Goal: Use online tool/utility: Utilize a website feature to perform a specific function

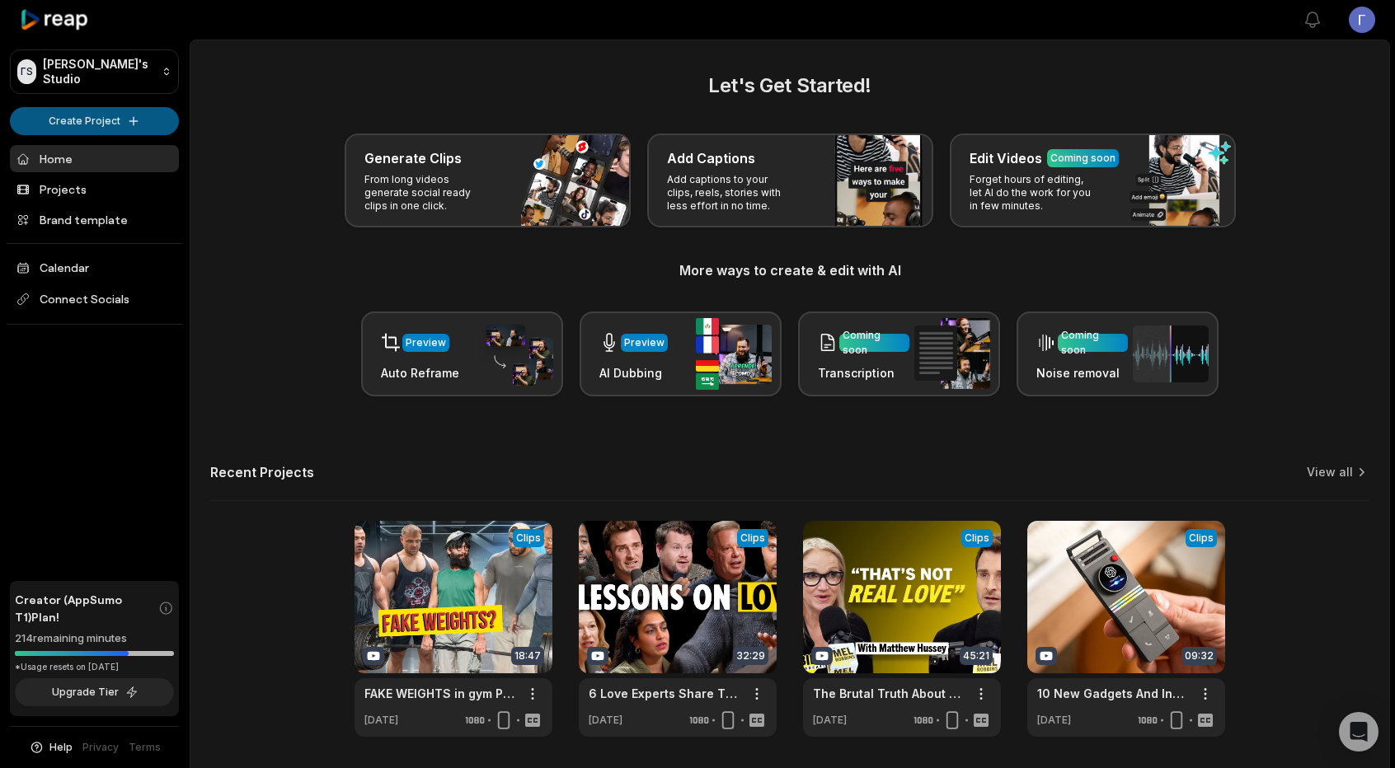
click at [111, 110] on html "ΓS Γιώργος's Studio Create Project Home Projects Brand template Calendar Connec…" at bounding box center [697, 384] width 1395 height 768
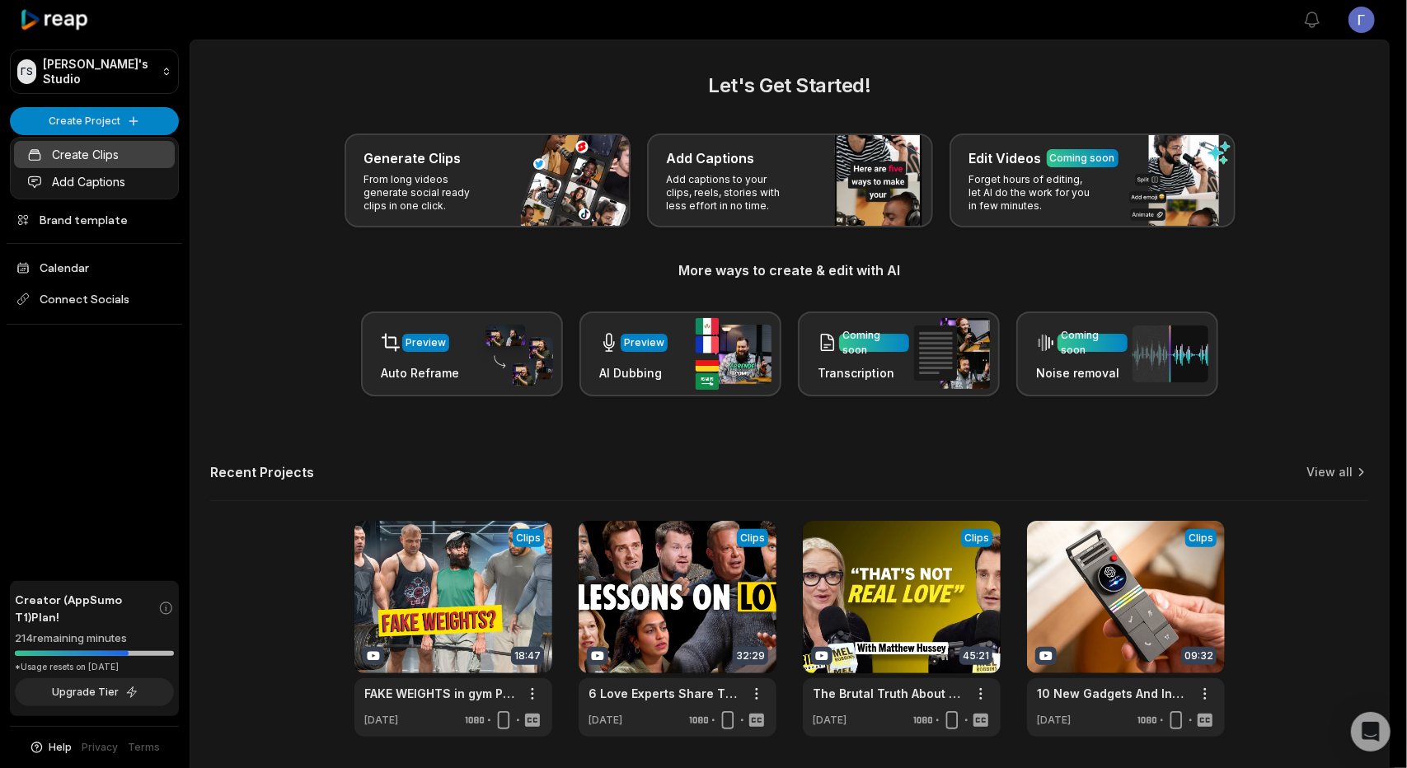
click at [116, 146] on link "Create Clips" at bounding box center [94, 154] width 161 height 27
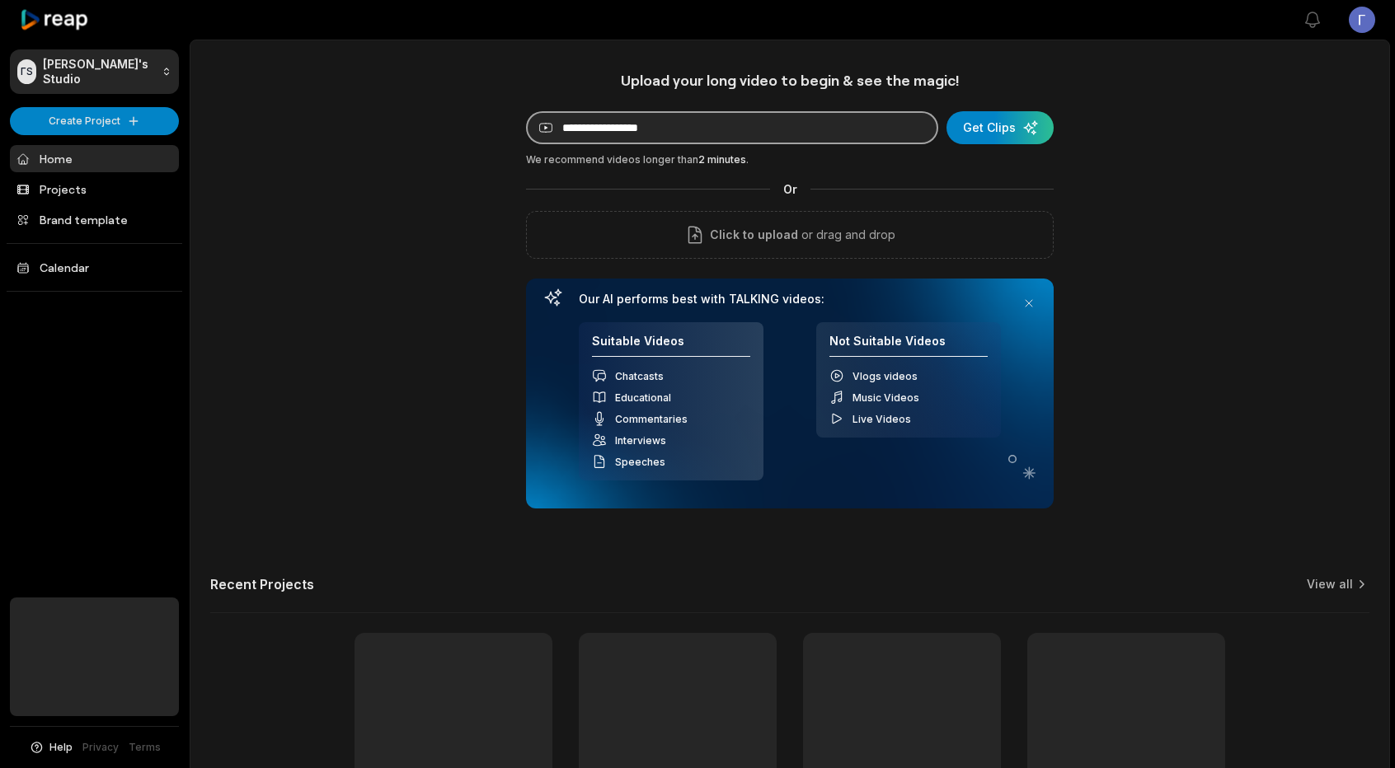
drag, startPoint x: 0, startPoint y: 0, endPoint x: 588, endPoint y: 139, distance: 604.1
click at [588, 139] on input at bounding box center [732, 127] width 412 height 33
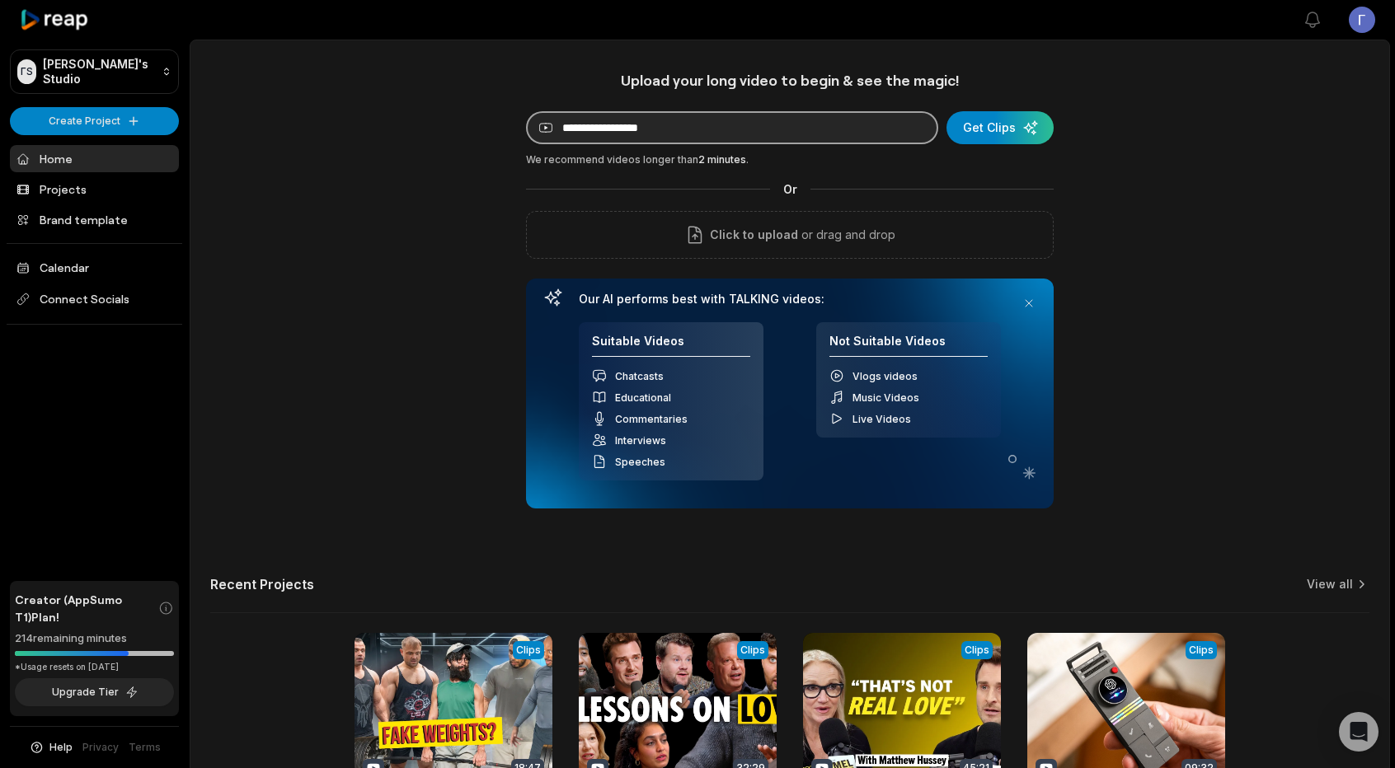
paste input "**********"
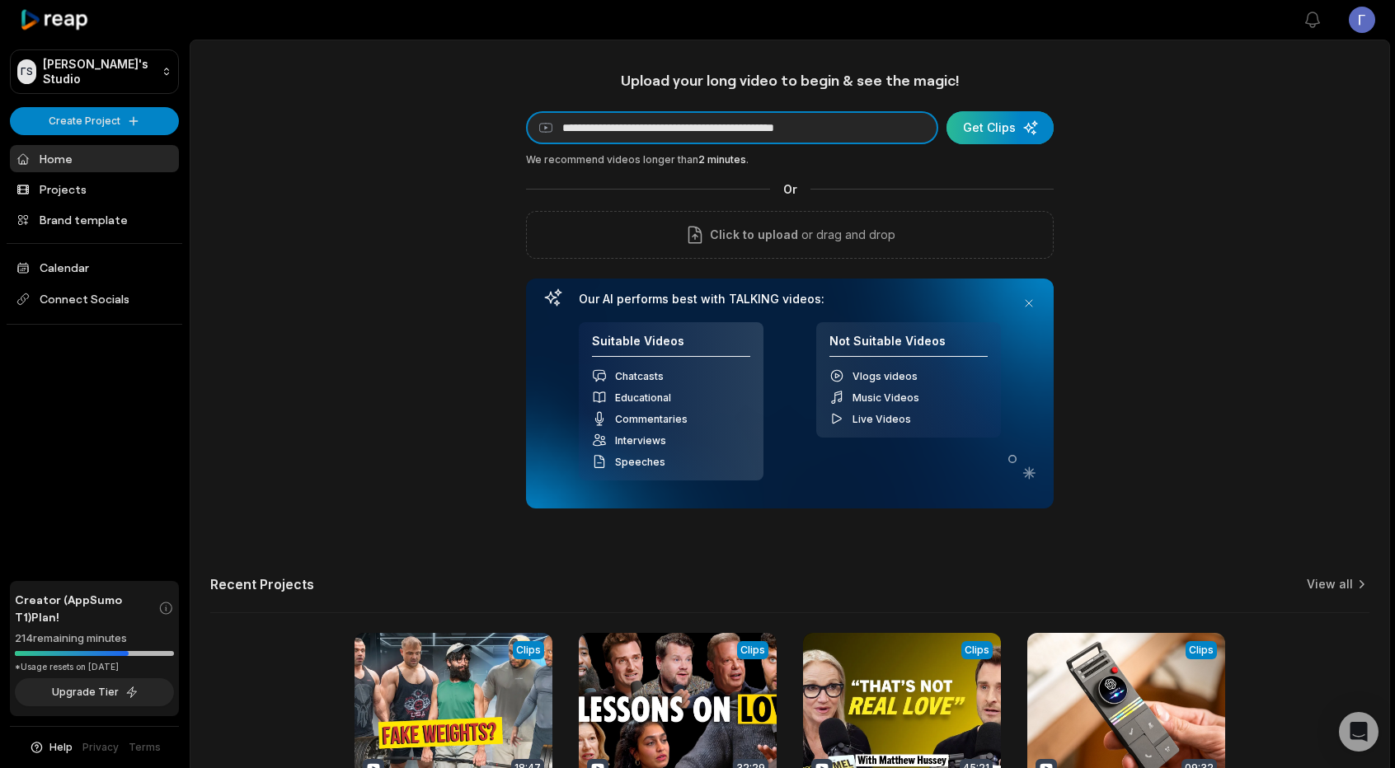
type input "**********"
click at [1000, 134] on div "submit" at bounding box center [1000, 127] width 107 height 33
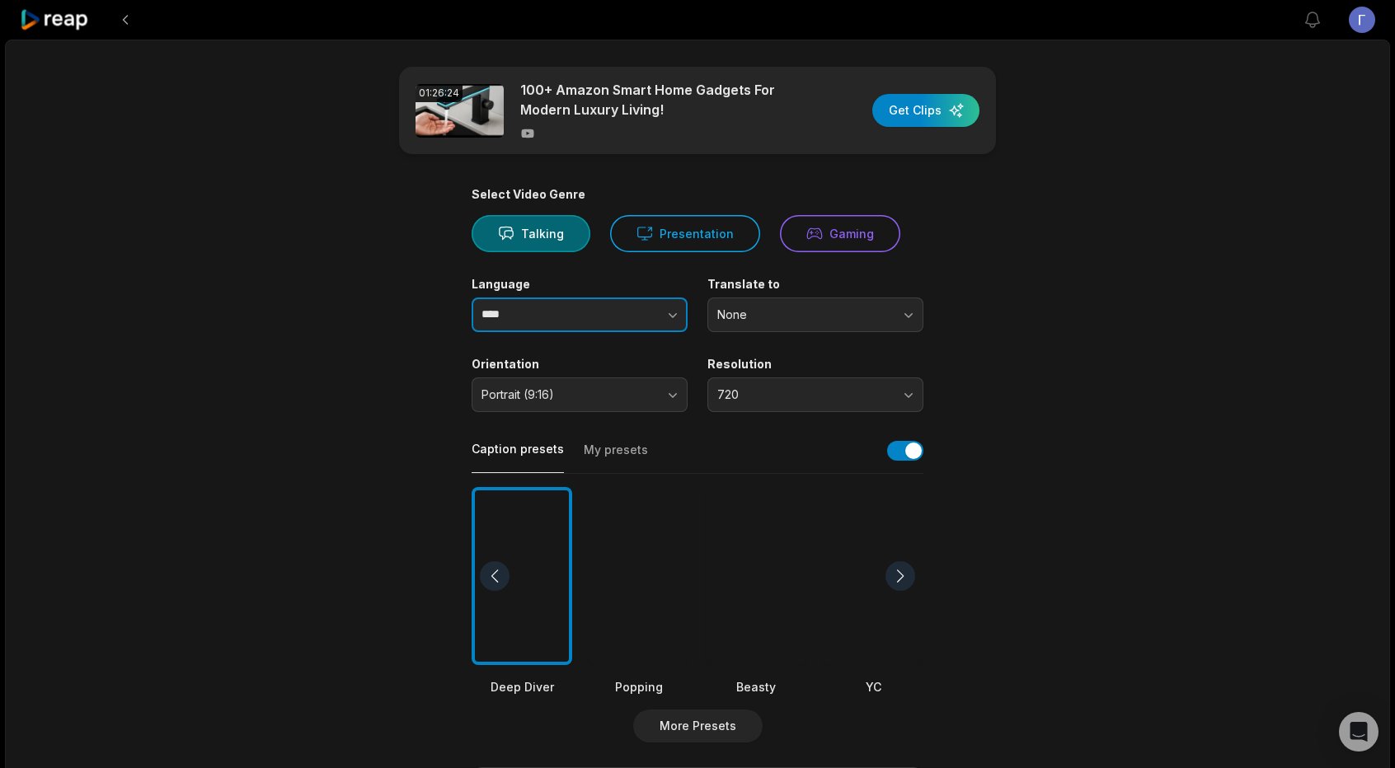
click at [653, 312] on button "button" at bounding box center [641, 315] width 94 height 35
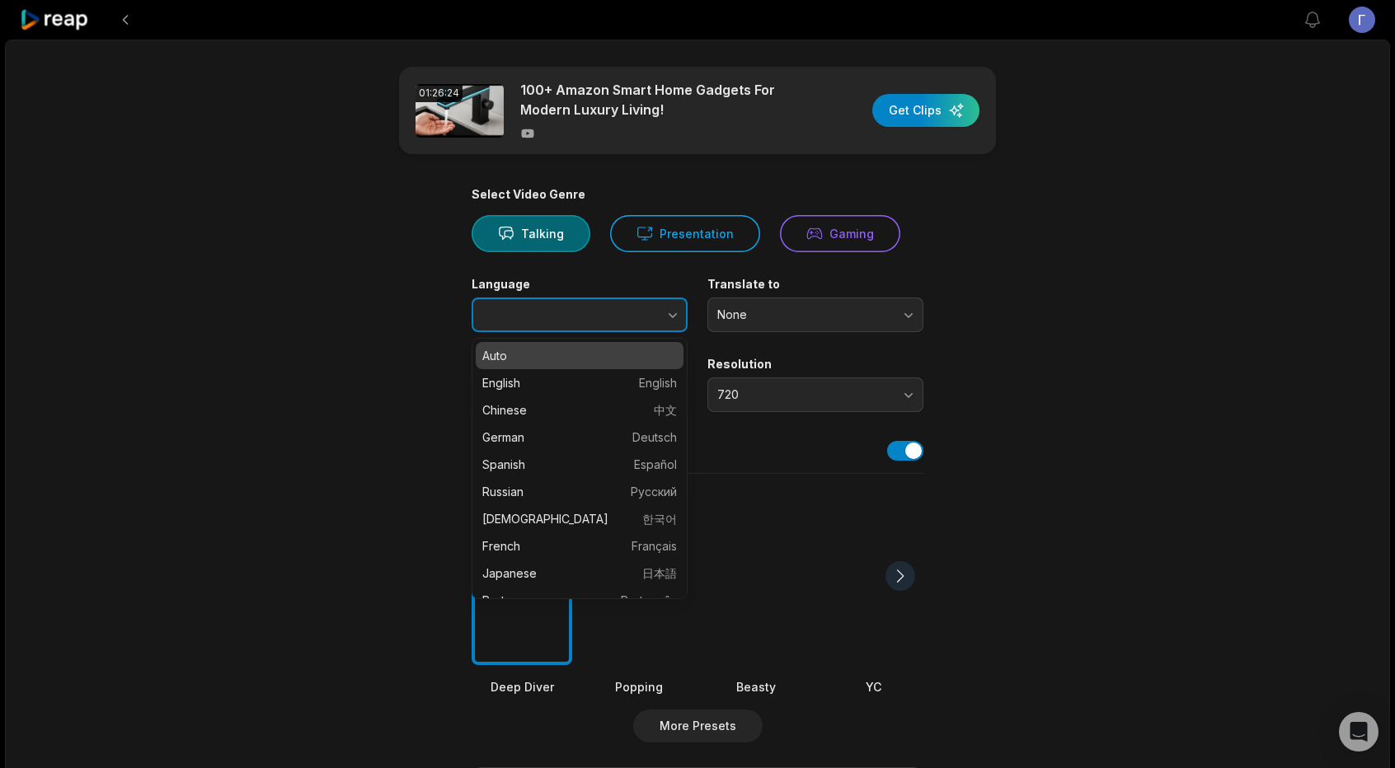
type input "****"
click at [653, 312] on button "button" at bounding box center [641, 315] width 94 height 35
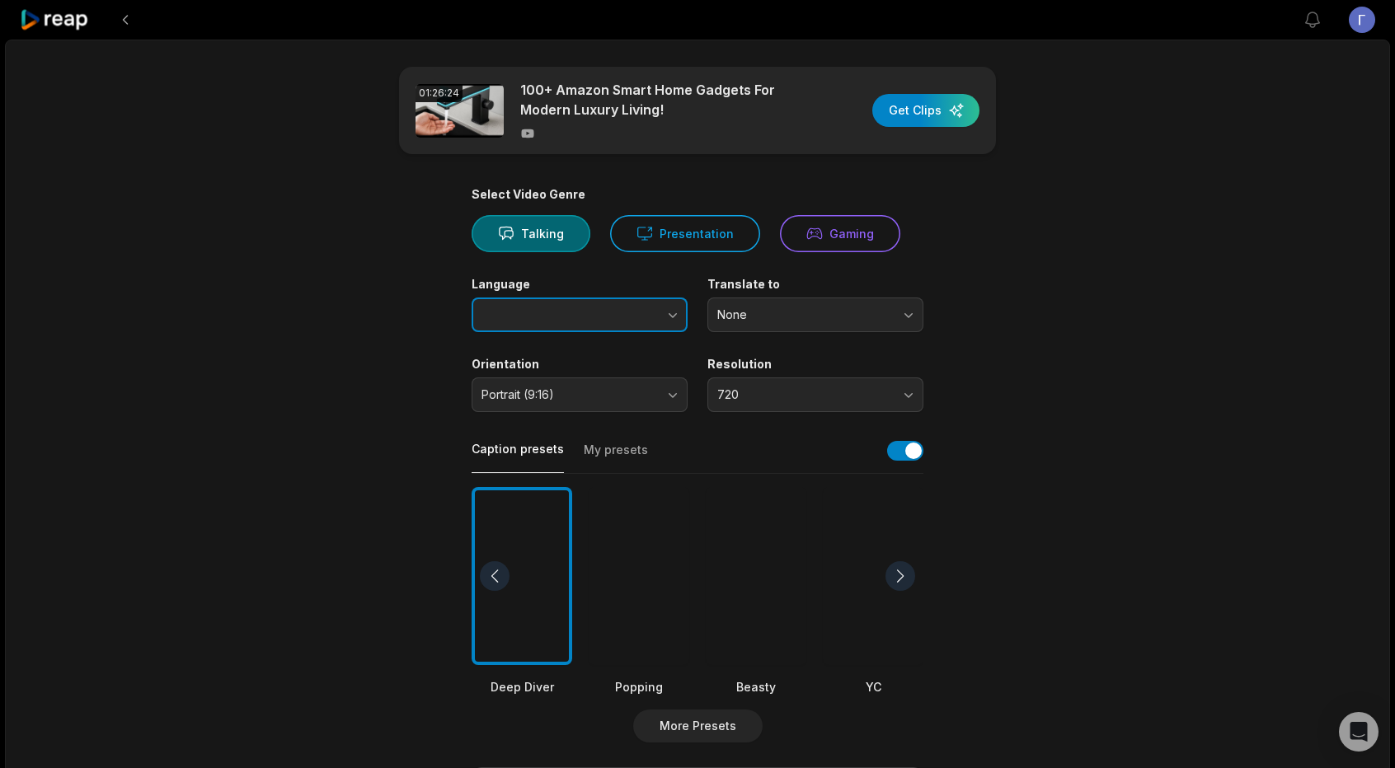
click at [653, 312] on button "button" at bounding box center [641, 315] width 94 height 35
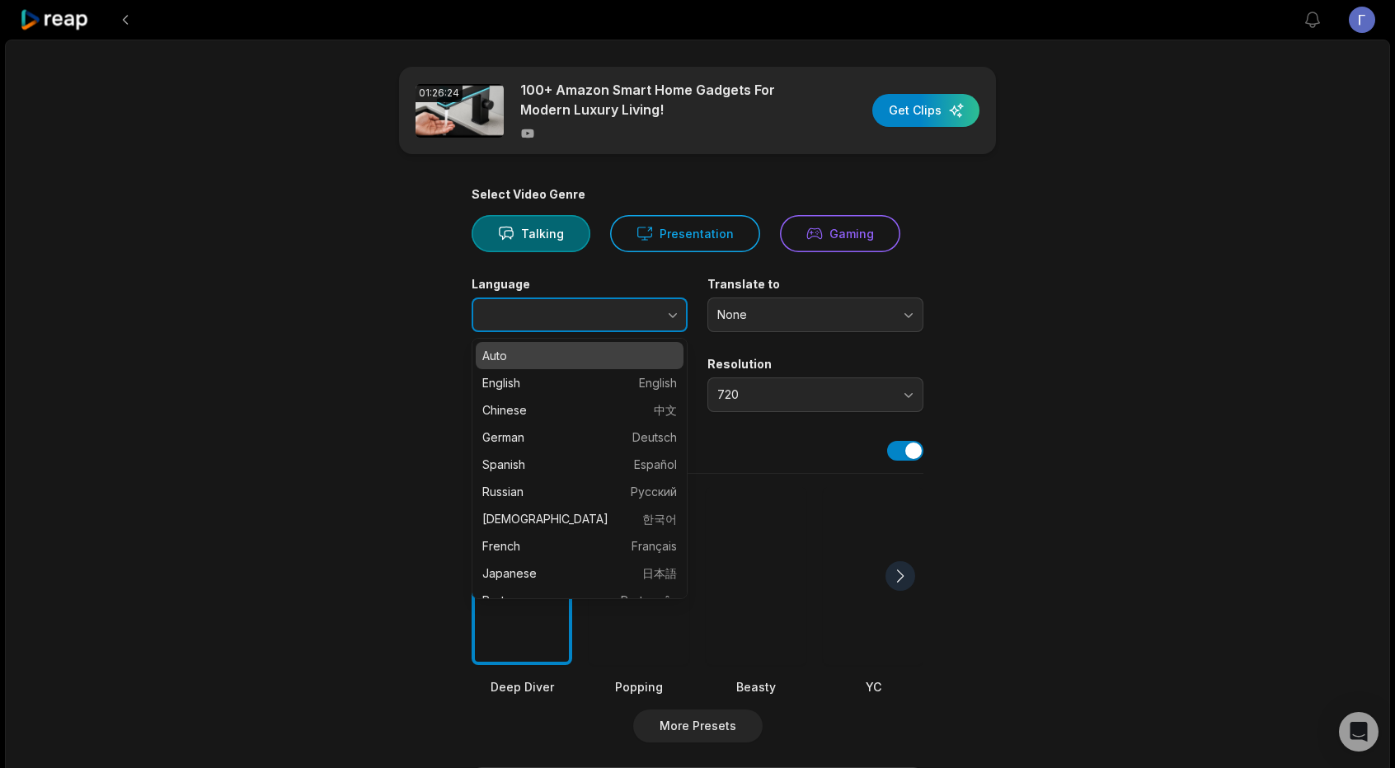
type input "****"
click at [635, 321] on button "button" at bounding box center [641, 315] width 94 height 35
click at [630, 315] on button "button" at bounding box center [641, 315] width 94 height 35
type input "*******"
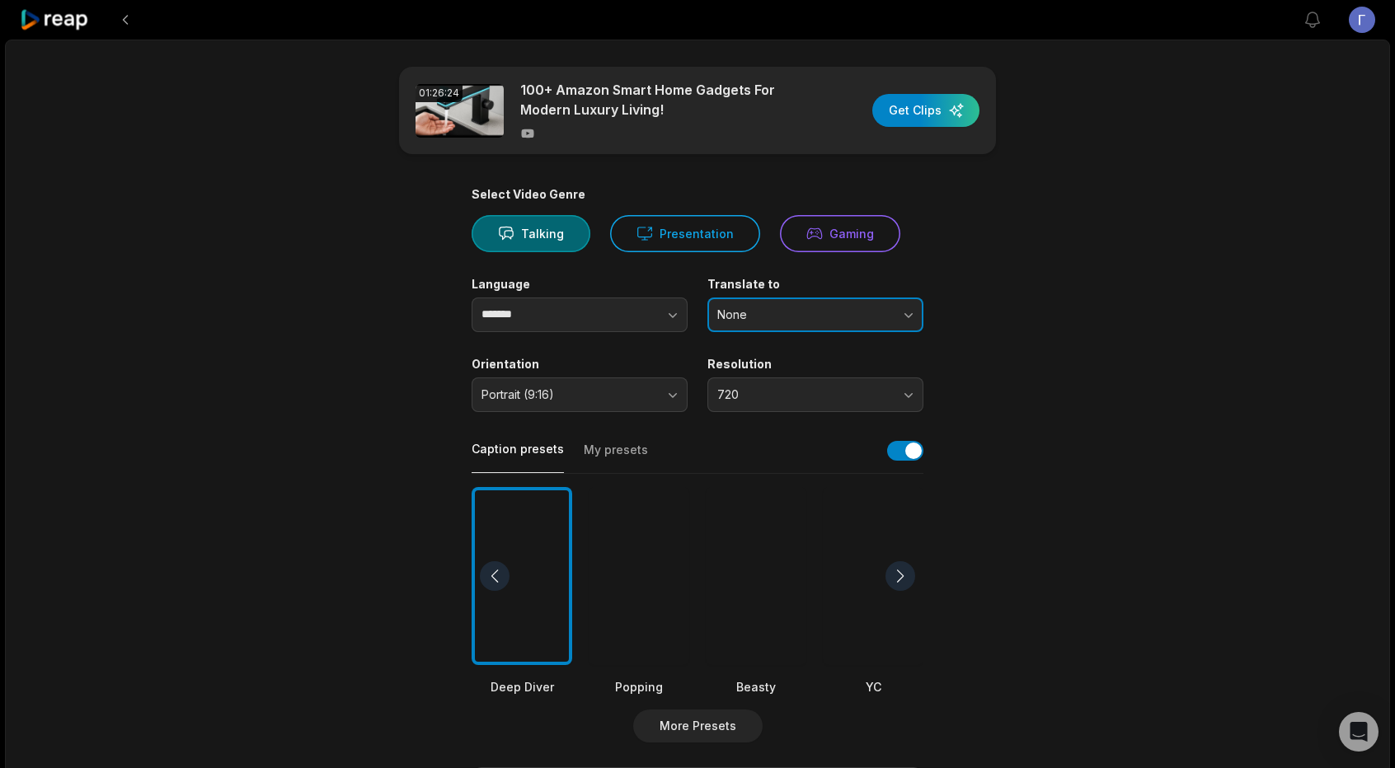
click at [809, 310] on span "None" at bounding box center [803, 315] width 173 height 15
click at [600, 397] on span "Portrait (9:16)" at bounding box center [568, 395] width 173 height 15
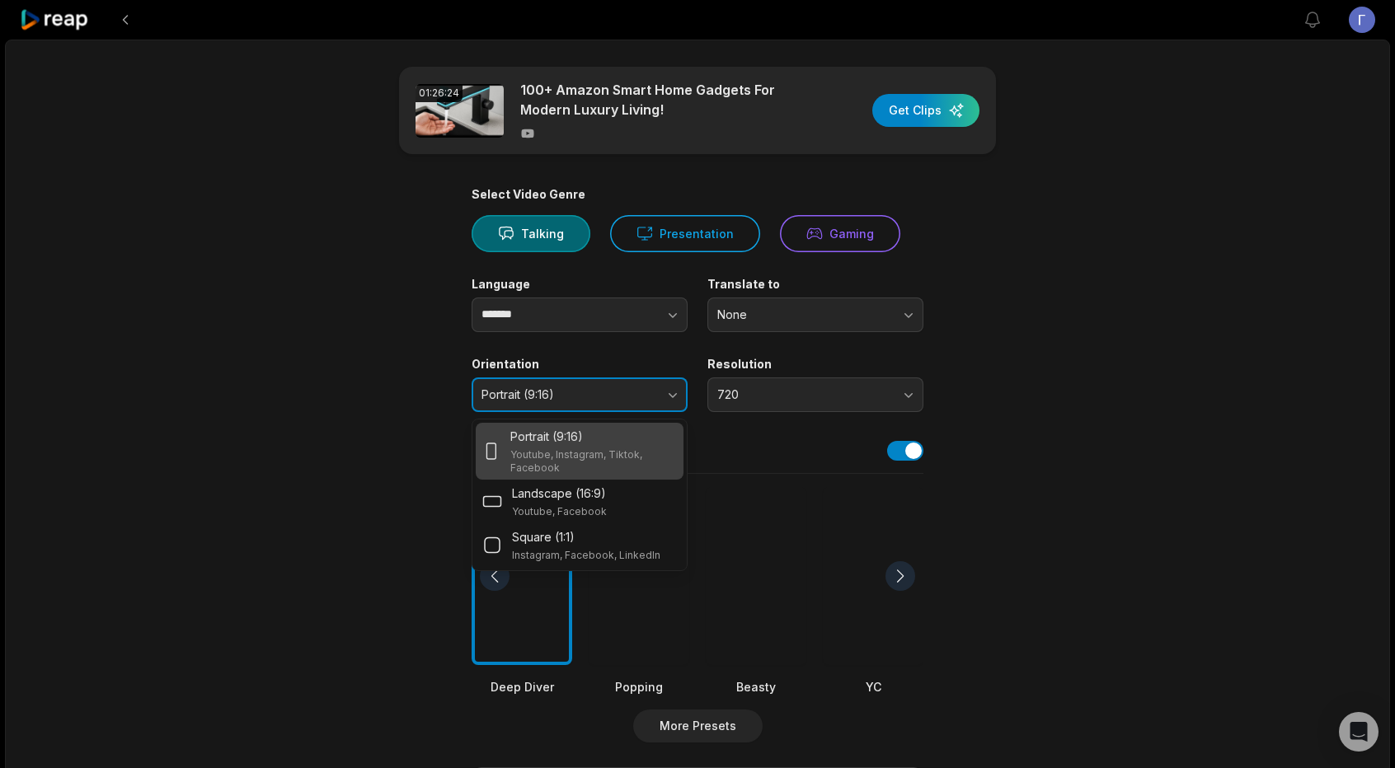
click at [600, 397] on span "Portrait (9:16)" at bounding box center [568, 395] width 173 height 15
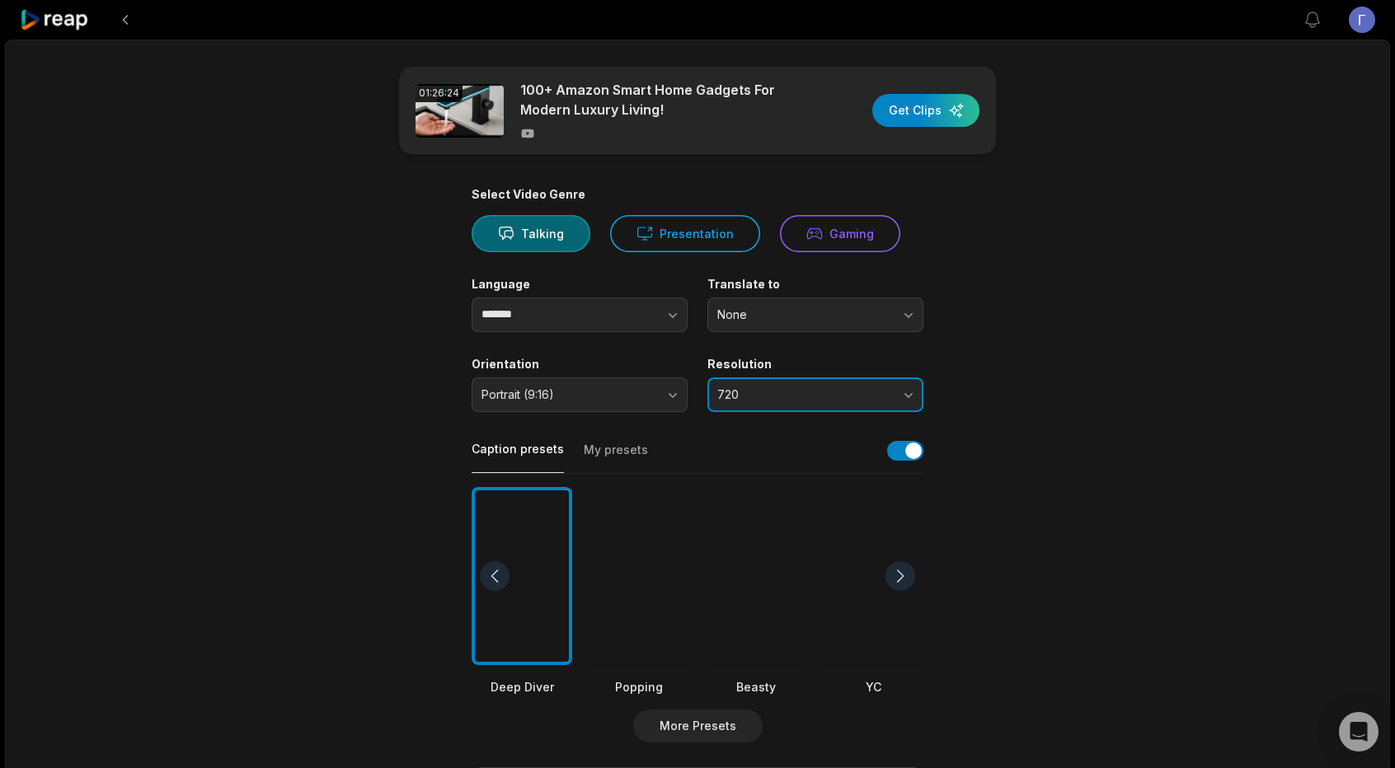
click at [775, 398] on span "720" at bounding box center [803, 395] width 173 height 15
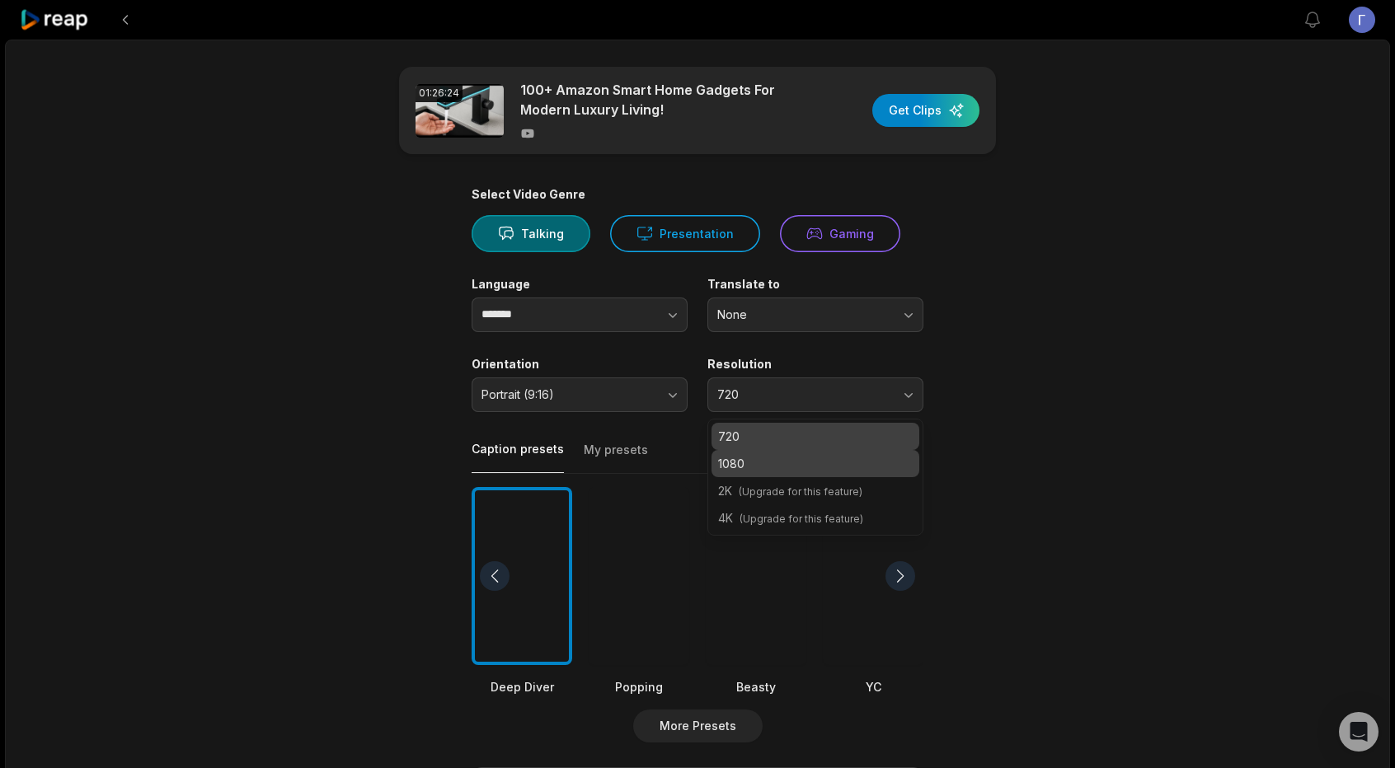
click at [761, 459] on p "1080" at bounding box center [815, 463] width 195 height 17
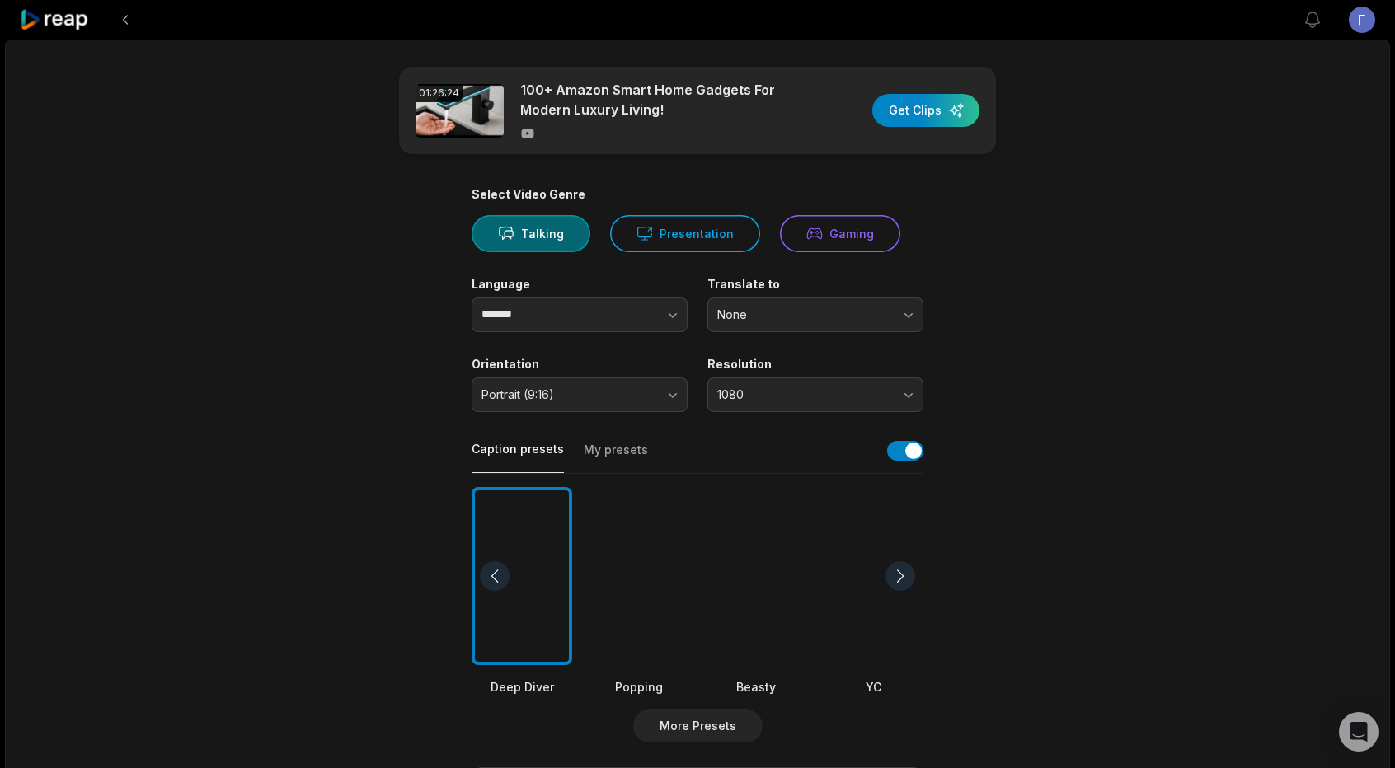
click at [632, 549] on div at bounding box center [639, 576] width 101 height 179
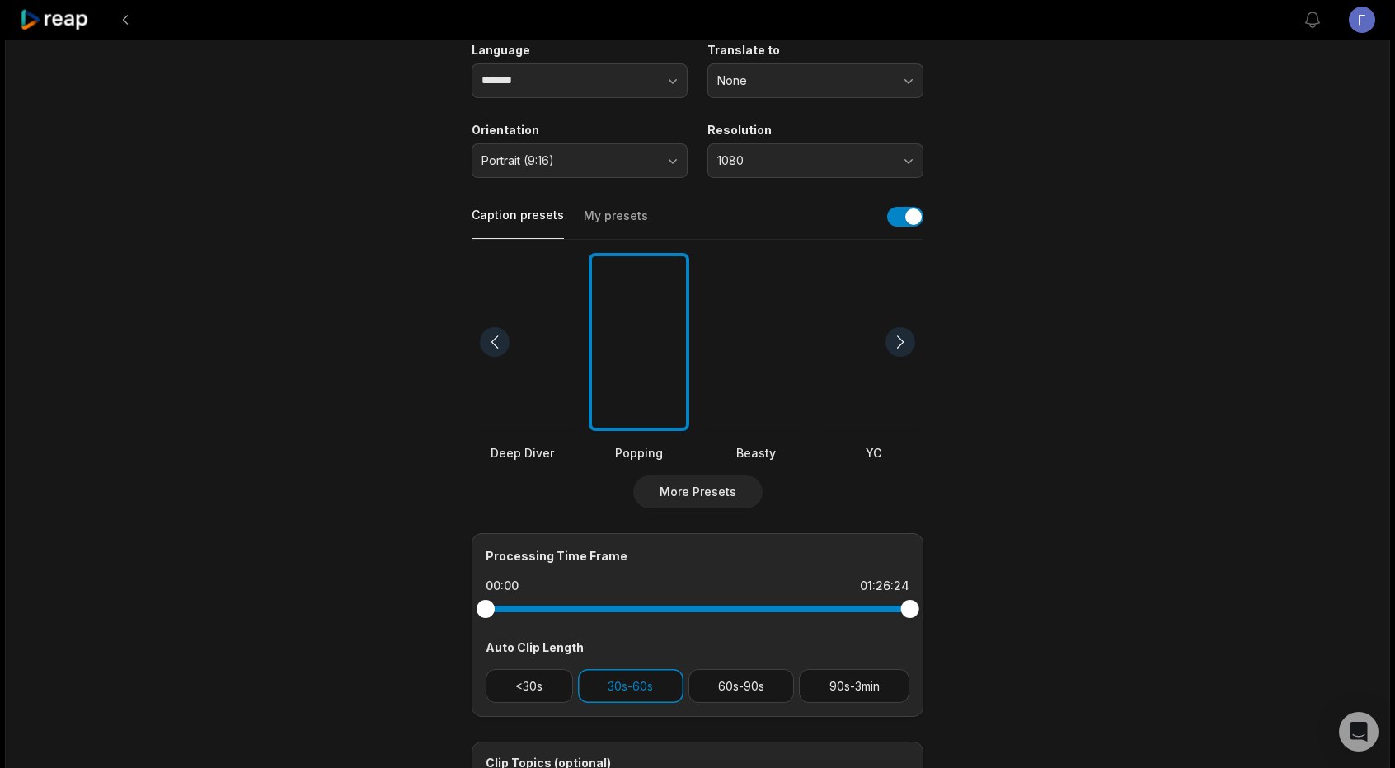
scroll to position [247, 0]
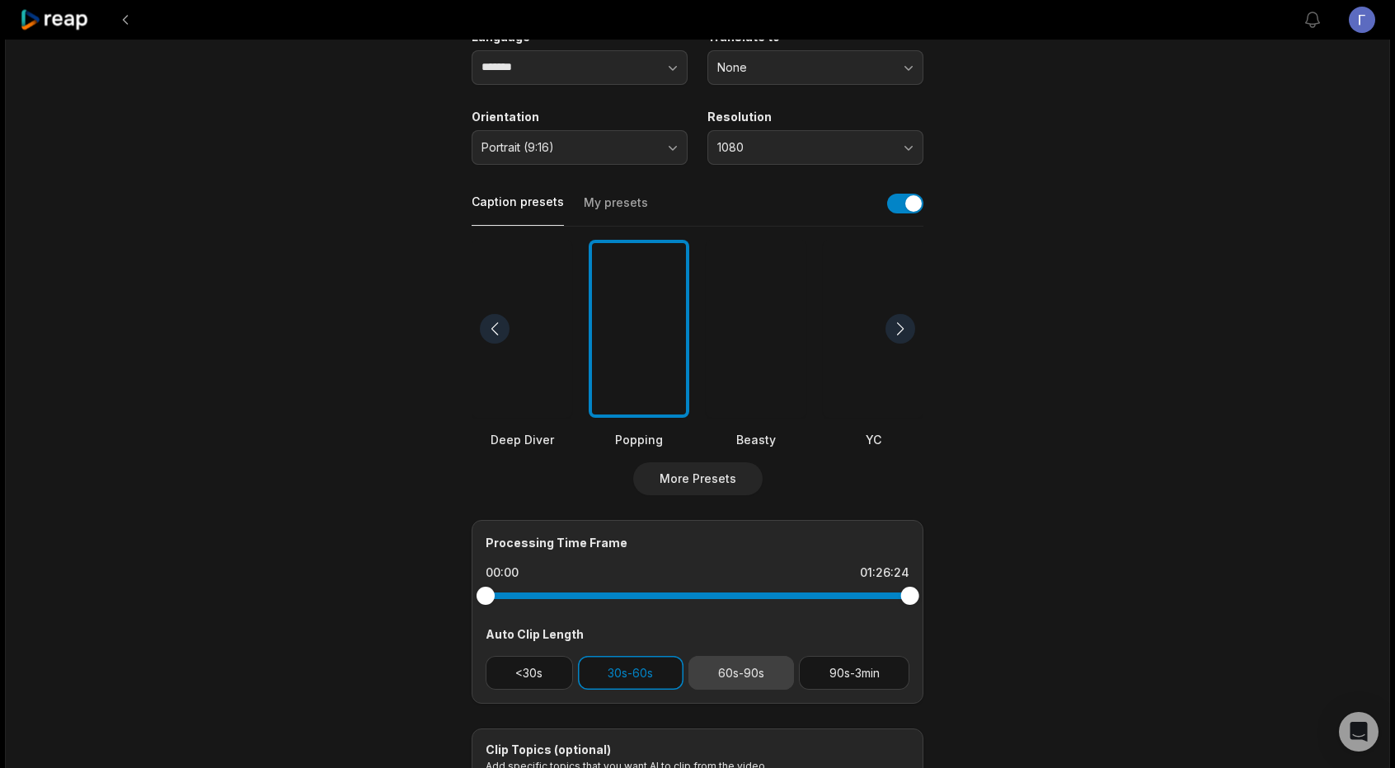
click at [732, 683] on button "60s-90s" at bounding box center [741, 673] width 106 height 34
click at [625, 680] on button "30s-60s" at bounding box center [631, 673] width 106 height 34
click at [639, 679] on button "30s-60s" at bounding box center [631, 673] width 106 height 34
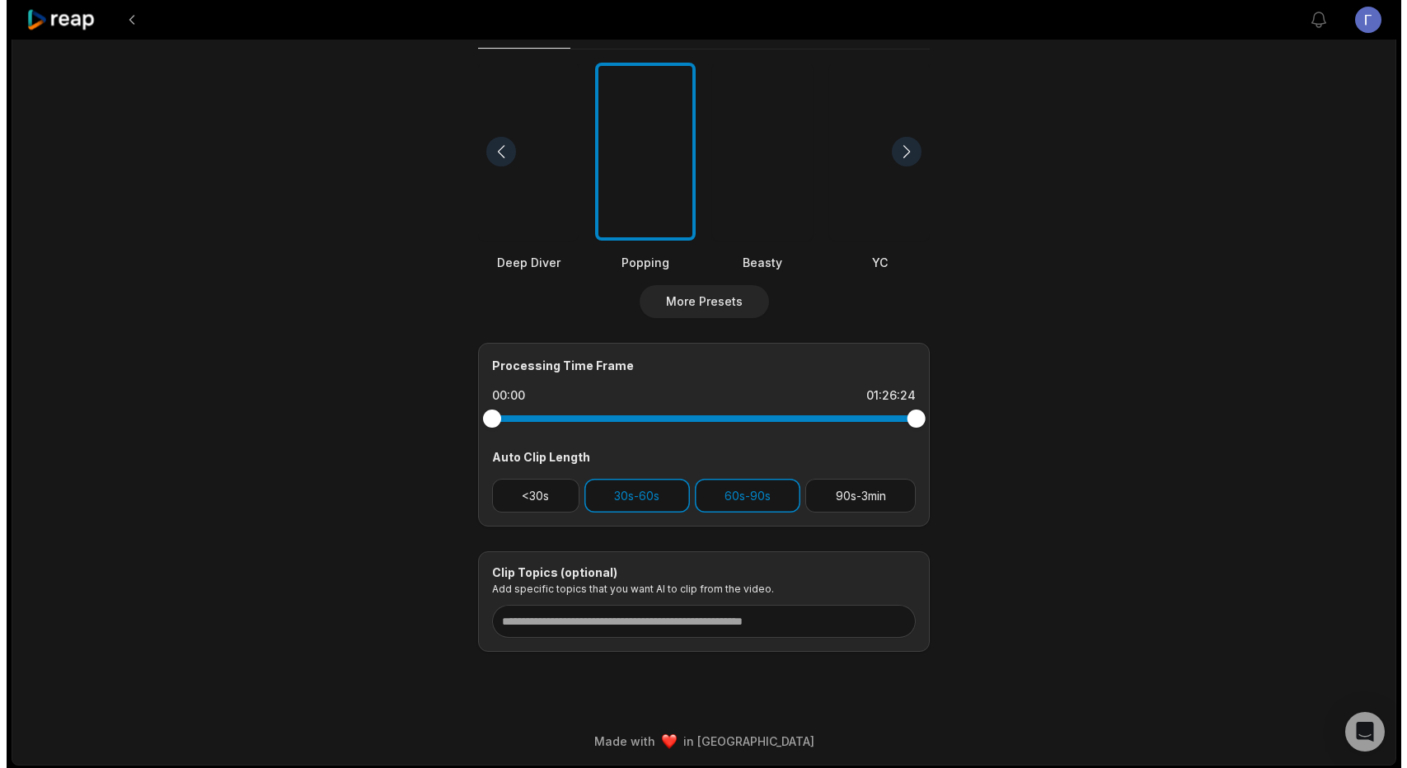
scroll to position [0, 0]
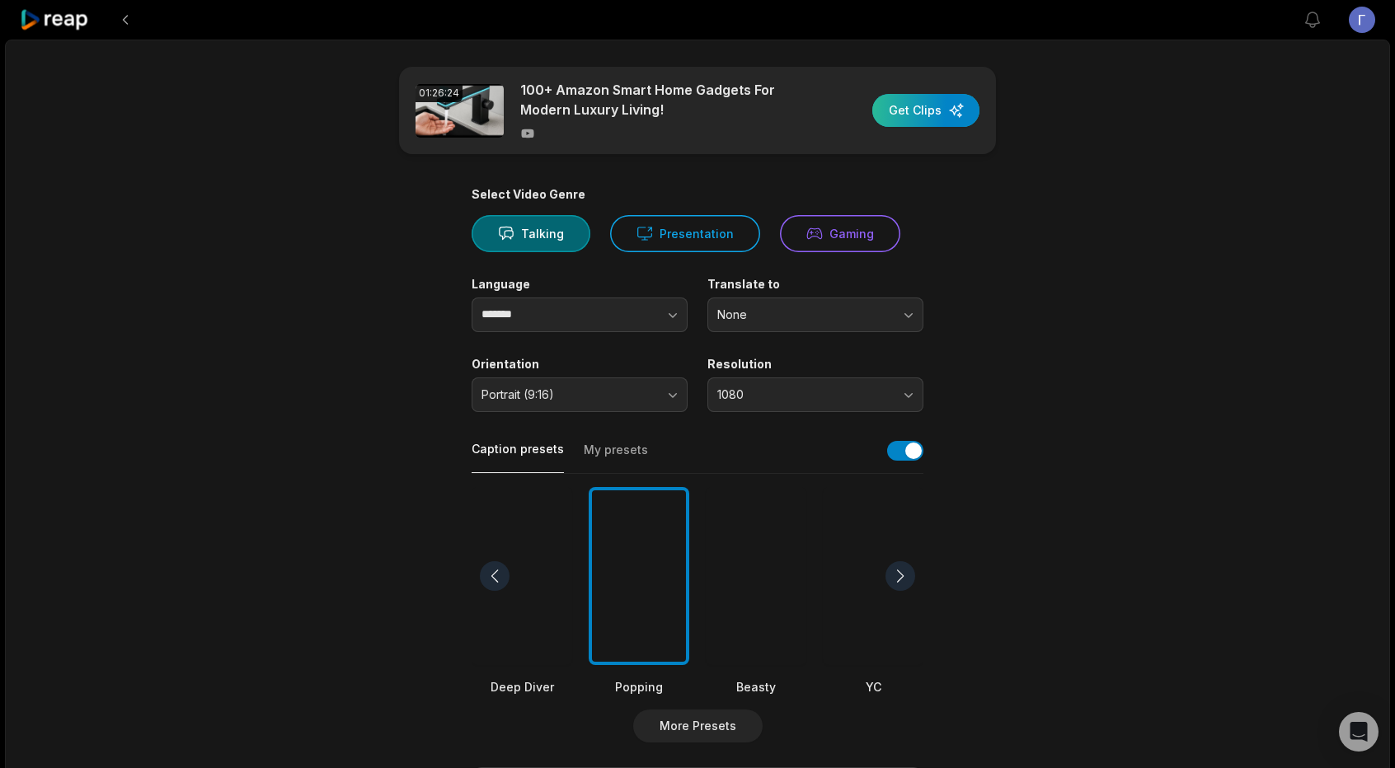
click at [915, 116] on div "button" at bounding box center [925, 110] width 107 height 33
